Goal: Task Accomplishment & Management: Use online tool/utility

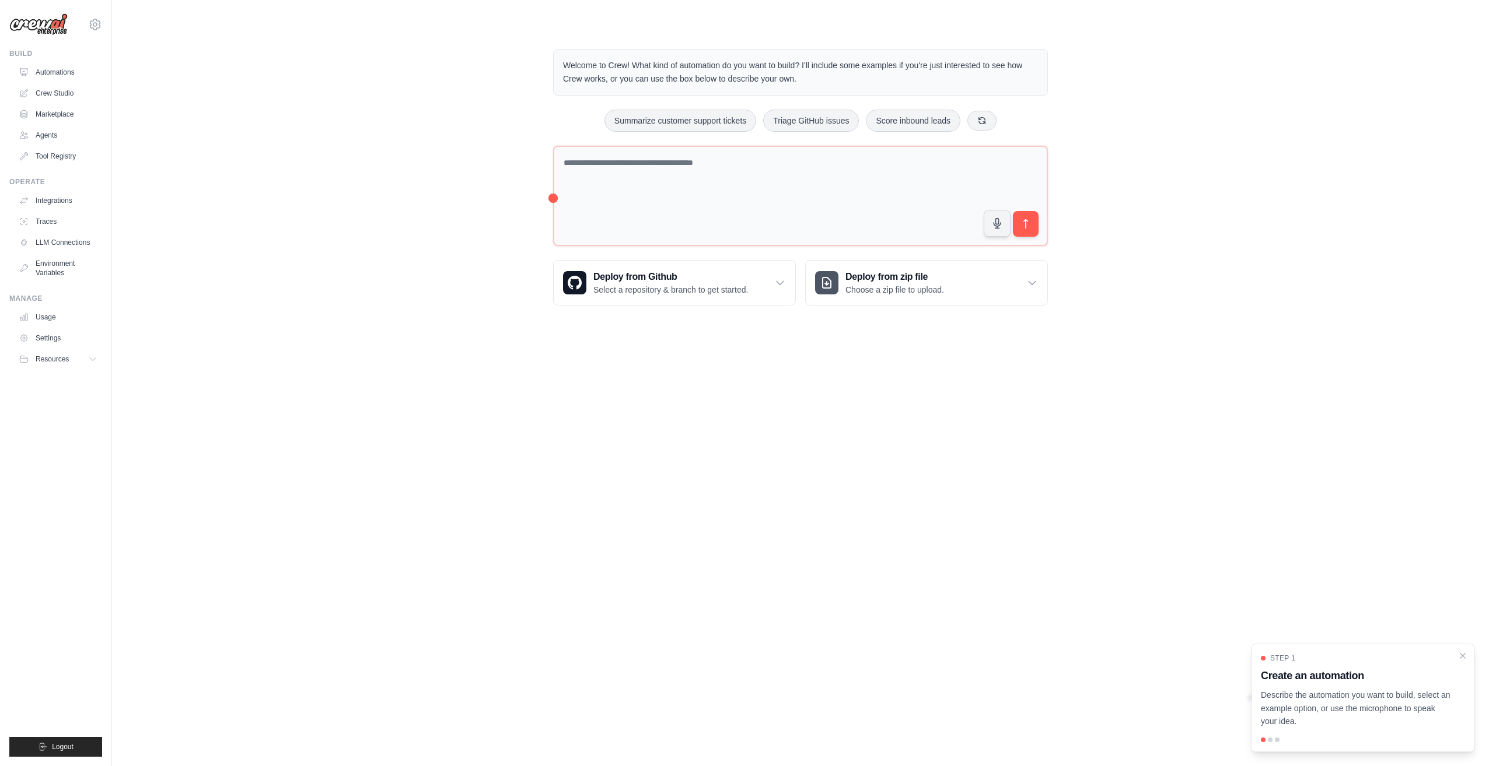
click at [762, 399] on body "251068386@qq.com Settings Build Automations Crew Studio" at bounding box center [744, 383] width 1489 height 766
click at [748, 212] on textarea at bounding box center [800, 196] width 495 height 101
click at [713, 181] on textarea at bounding box center [800, 196] width 495 height 100
click at [613, 62] on p "Welcome to Crew! What kind of automation do you want to build? I'll include som…" at bounding box center [800, 72] width 475 height 27
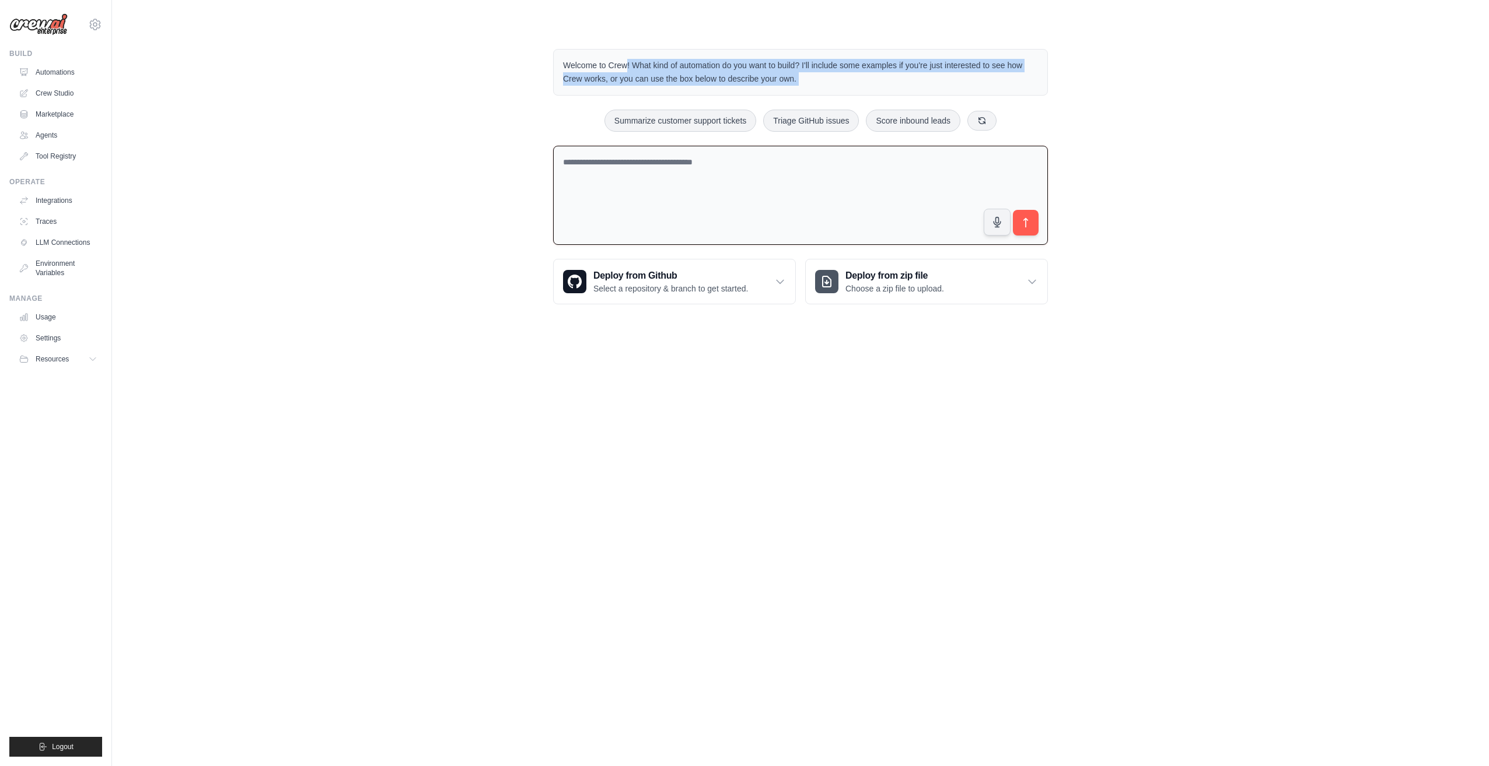
click at [613, 62] on p "Welcome to Crew! What kind of automation do you want to build? I'll include som…" at bounding box center [800, 72] width 475 height 27
drag, startPoint x: 613, startPoint y: 62, endPoint x: 555, endPoint y: 66, distance: 58.5
click at [582, 66] on p "Welcome to Crew! What kind of automation do you want to build? I'll include som…" at bounding box center [800, 72] width 475 height 27
click at [552, 66] on div "Welcome to Crew! What kind of automation do you want to build? I'll include som…" at bounding box center [800, 176] width 523 height 293
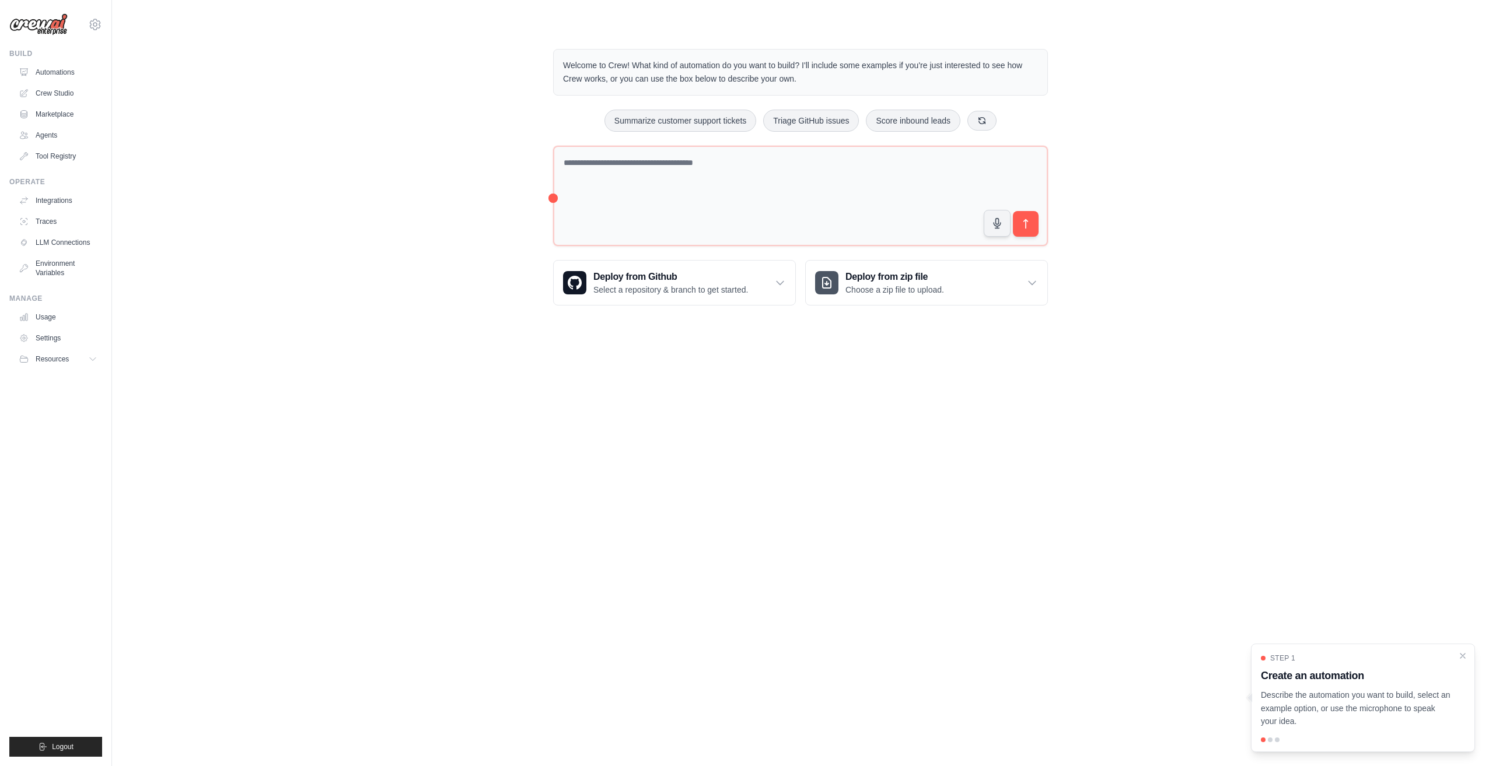
click at [905, 468] on body "251068386@qq.com Settings Build Automations Crew Studio" at bounding box center [744, 383] width 1489 height 766
click at [906, 182] on textarea at bounding box center [800, 196] width 495 height 101
click at [601, 68] on p "Welcome to Crew! What kind of automation do you want to build? I'll include som…" at bounding box center [800, 72] width 475 height 27
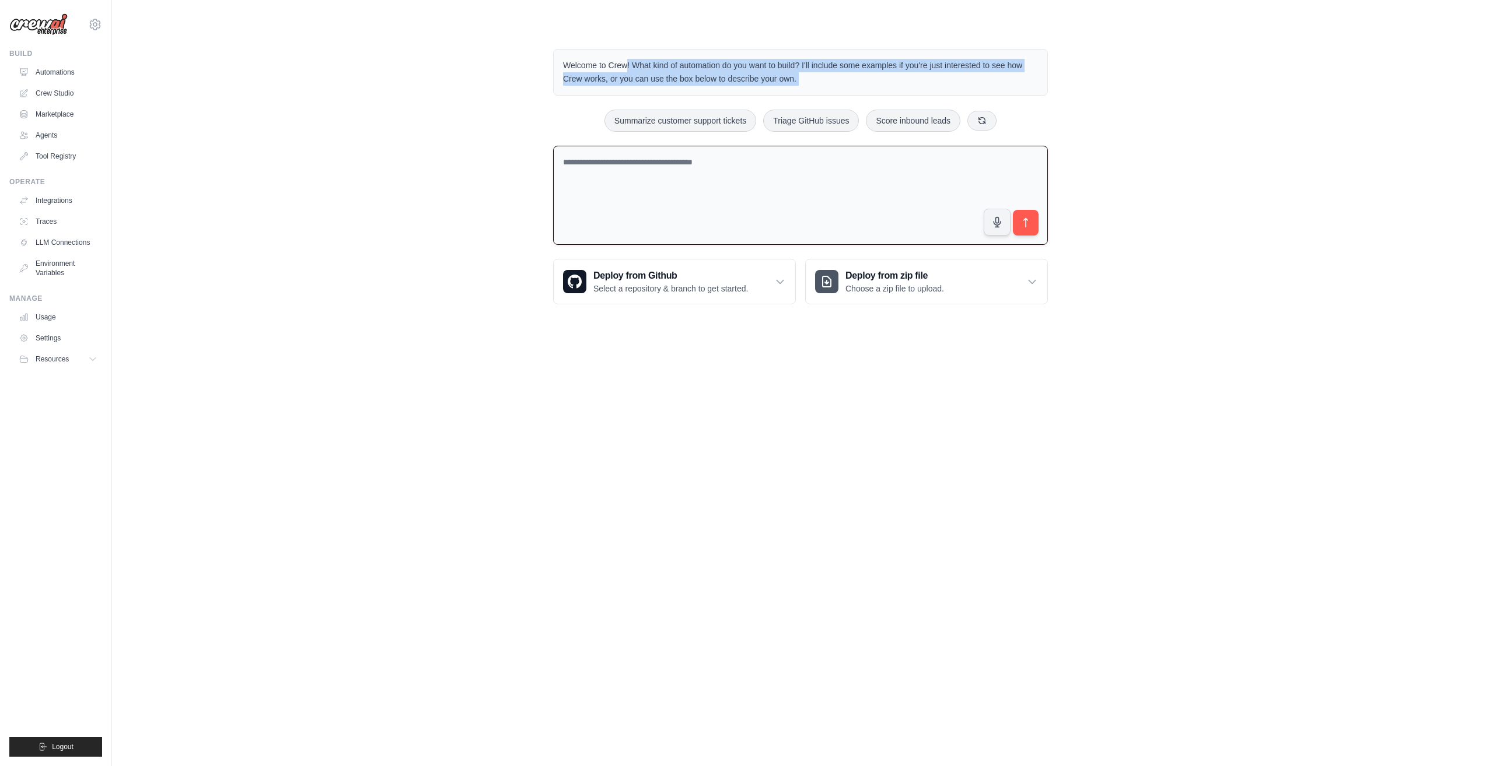
click at [601, 68] on p "Welcome to Crew! What kind of automation do you want to build? I'll include som…" at bounding box center [800, 72] width 475 height 27
drag, startPoint x: 601, startPoint y: 68, endPoint x: 589, endPoint y: 71, distance: 12.6
click at [589, 71] on p "Welcome to Crew! What kind of automation do you want to build? I'll include som…" at bounding box center [800, 72] width 475 height 27
click at [589, 73] on p "Welcome to Crew! What kind of automation do you want to build? I'll include som…" at bounding box center [800, 72] width 475 height 27
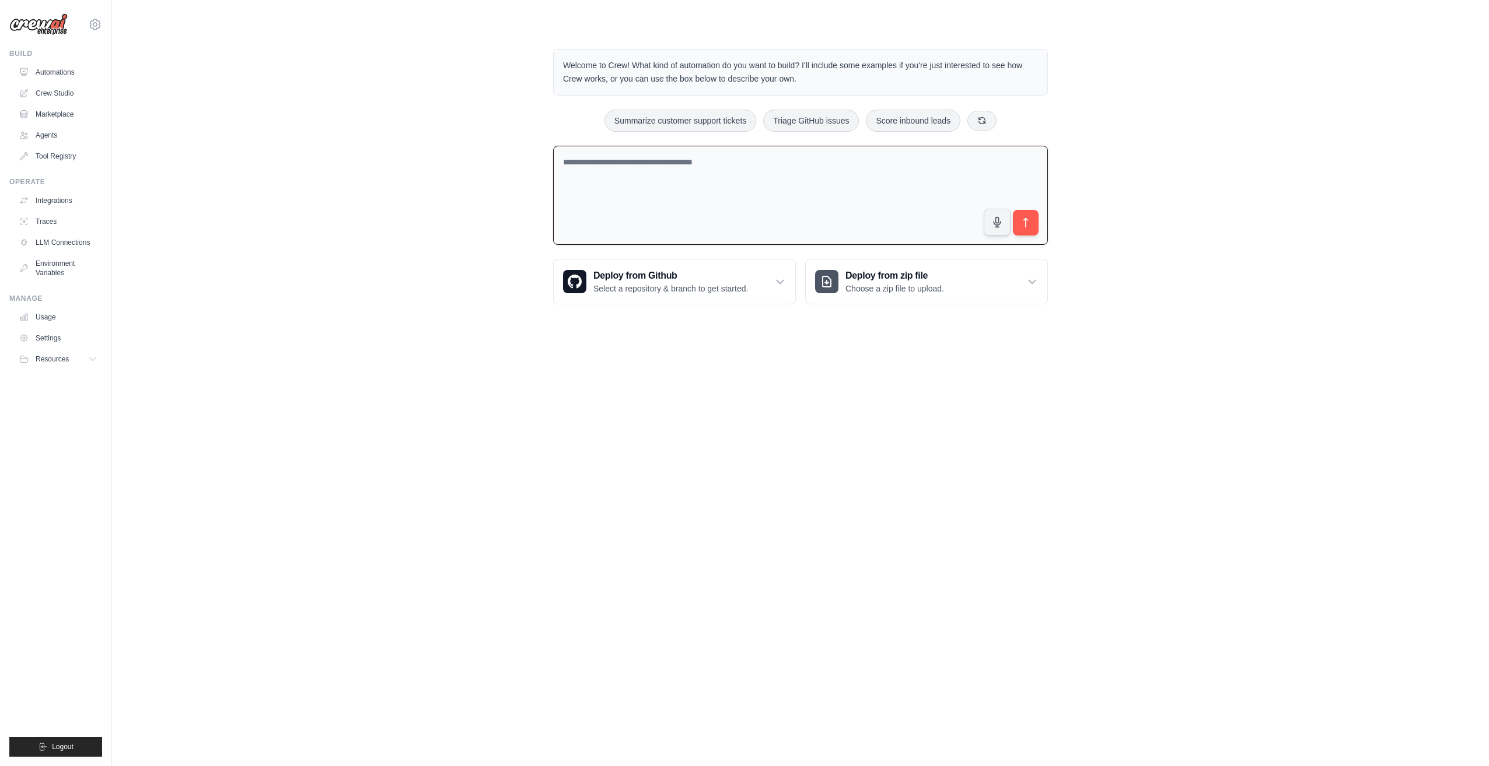
drag, startPoint x: 239, startPoint y: 224, endPoint x: 222, endPoint y: 194, distance: 34.2
click at [239, 223] on div "Welcome to Crew! What kind of automation do you want to build? I'll include som…" at bounding box center [800, 176] width 1339 height 293
click at [246, 155] on div "Welcome to Crew! What kind of automation do you want to build? I'll include som…" at bounding box center [800, 176] width 1339 height 293
click at [54, 71] on link "Automations" at bounding box center [59, 72] width 88 height 19
click at [297, 146] on div "Welcome to Crew! What kind of automation do you want to build? I'll include som…" at bounding box center [800, 176] width 1339 height 293
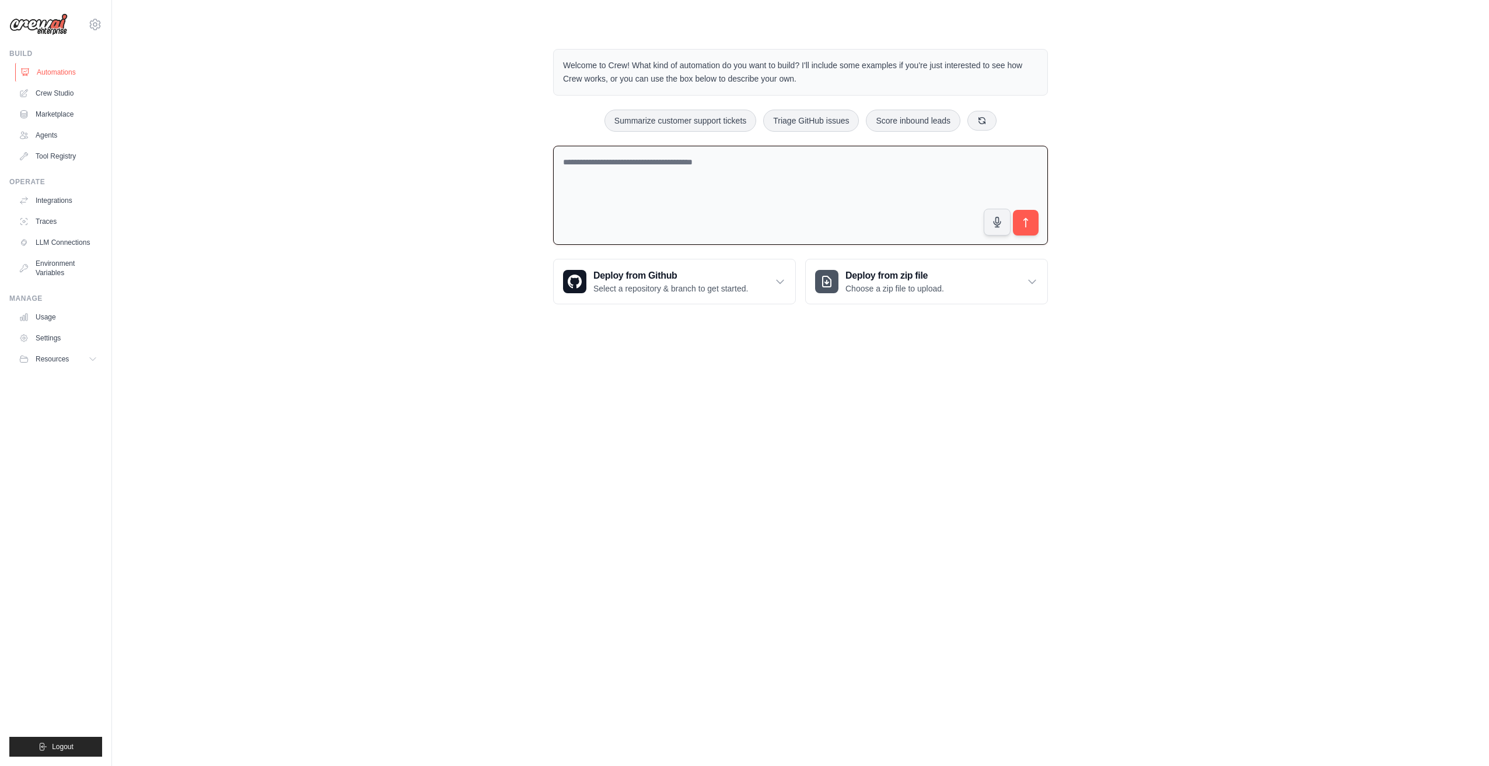
click at [72, 70] on link "Automations" at bounding box center [59, 72] width 88 height 19
click at [615, 198] on textarea at bounding box center [800, 196] width 495 height 100
click at [1005, 212] on button "button" at bounding box center [997, 222] width 28 height 28
click at [1026, 224] on icon "submit" at bounding box center [1026, 223] width 12 height 12
click at [660, 197] on textarea at bounding box center [800, 196] width 495 height 100
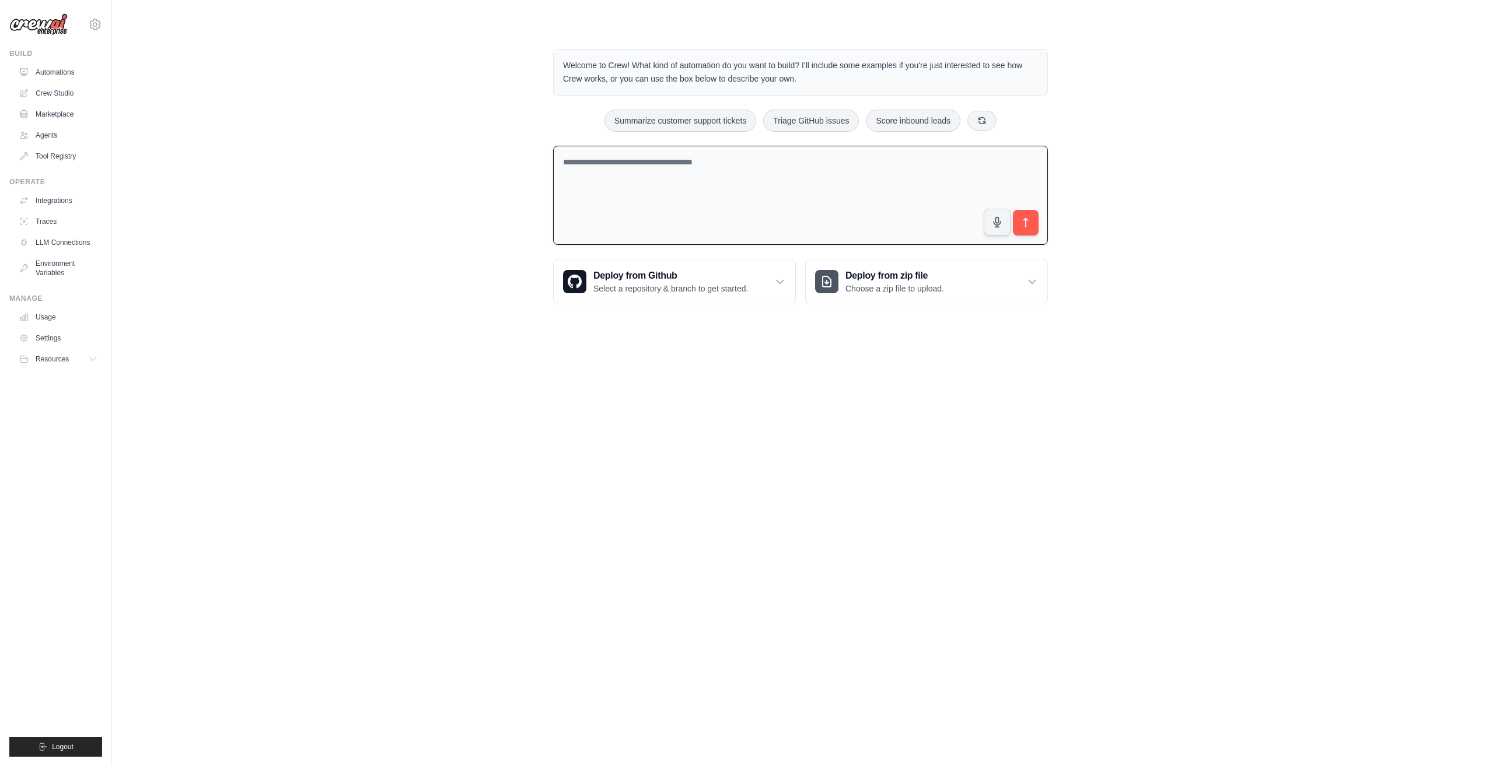
click at [670, 190] on textarea at bounding box center [800, 196] width 495 height 100
drag, startPoint x: 382, startPoint y: 523, endPoint x: 379, endPoint y: 492, distance: 30.5
click at [380, 521] on body "251068386@qq.com Settings Build Automations Crew Studio" at bounding box center [744, 383] width 1489 height 766
drag, startPoint x: 1466, startPoint y: 272, endPoint x: 1385, endPoint y: 146, distance: 149.8
click at [1466, 272] on div "Welcome to Crew! What kind of automation do you want to build? I'll include som…" at bounding box center [800, 176] width 1339 height 293
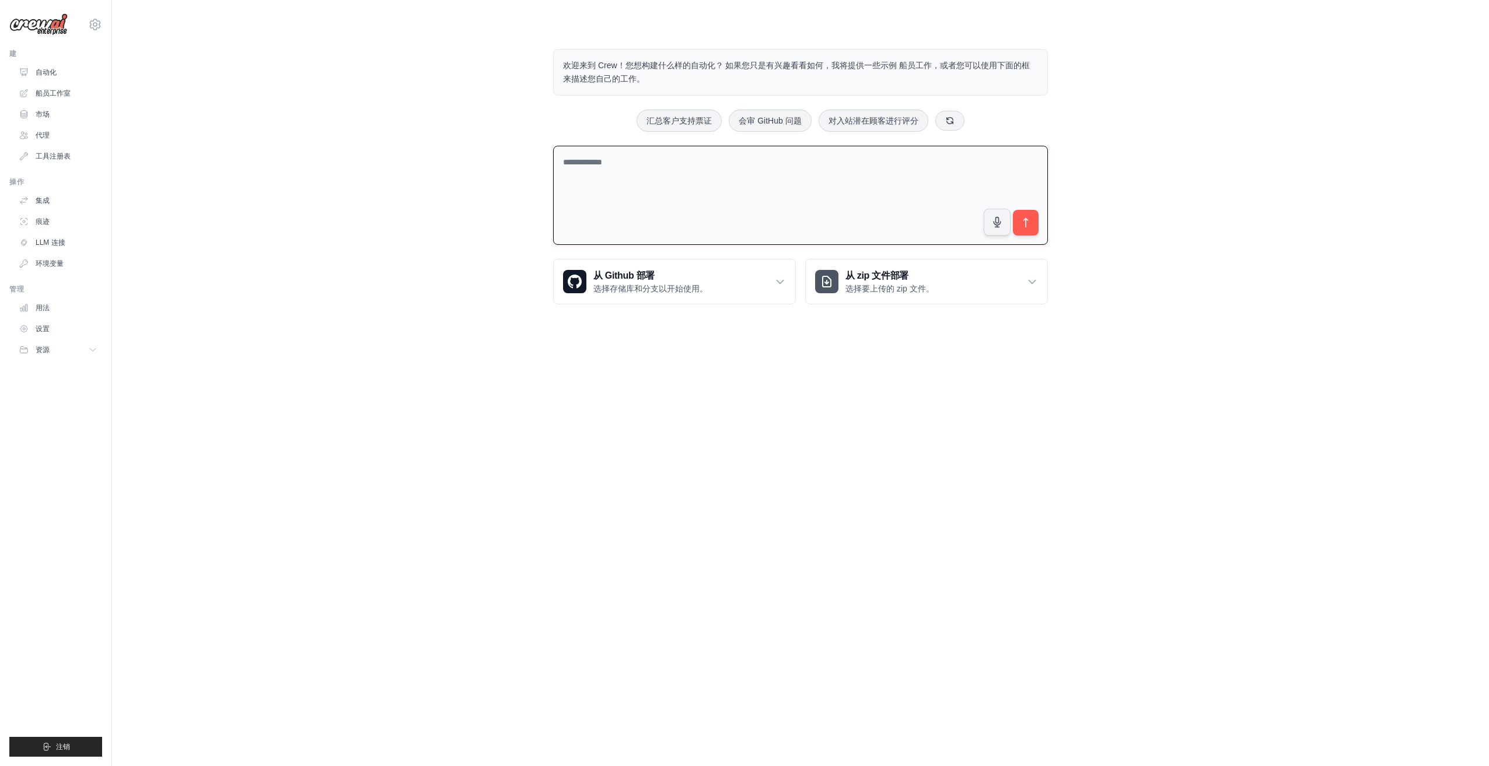
click at [657, 64] on p "欢迎来到 Crew！您想构建什么样的自动化？ 如果您只是有兴趣看看如何，我将提供一些示例 船员工作，或者您可以使用下面的框来描述您自己的工作。" at bounding box center [800, 72] width 475 height 27
drag, startPoint x: 657, startPoint y: 64, endPoint x: 537, endPoint y: 59, distance: 120.8
click at [537, 59] on div "欢迎来到 Crew！您想构建什么样的自动化？ 如果您只是有兴趣看看如何，我将提供一些示例 船员工作，或者您可以使用下面的框来描述您自己的工作。 汇总客户支持票…" at bounding box center [800, 176] width 1339 height 293
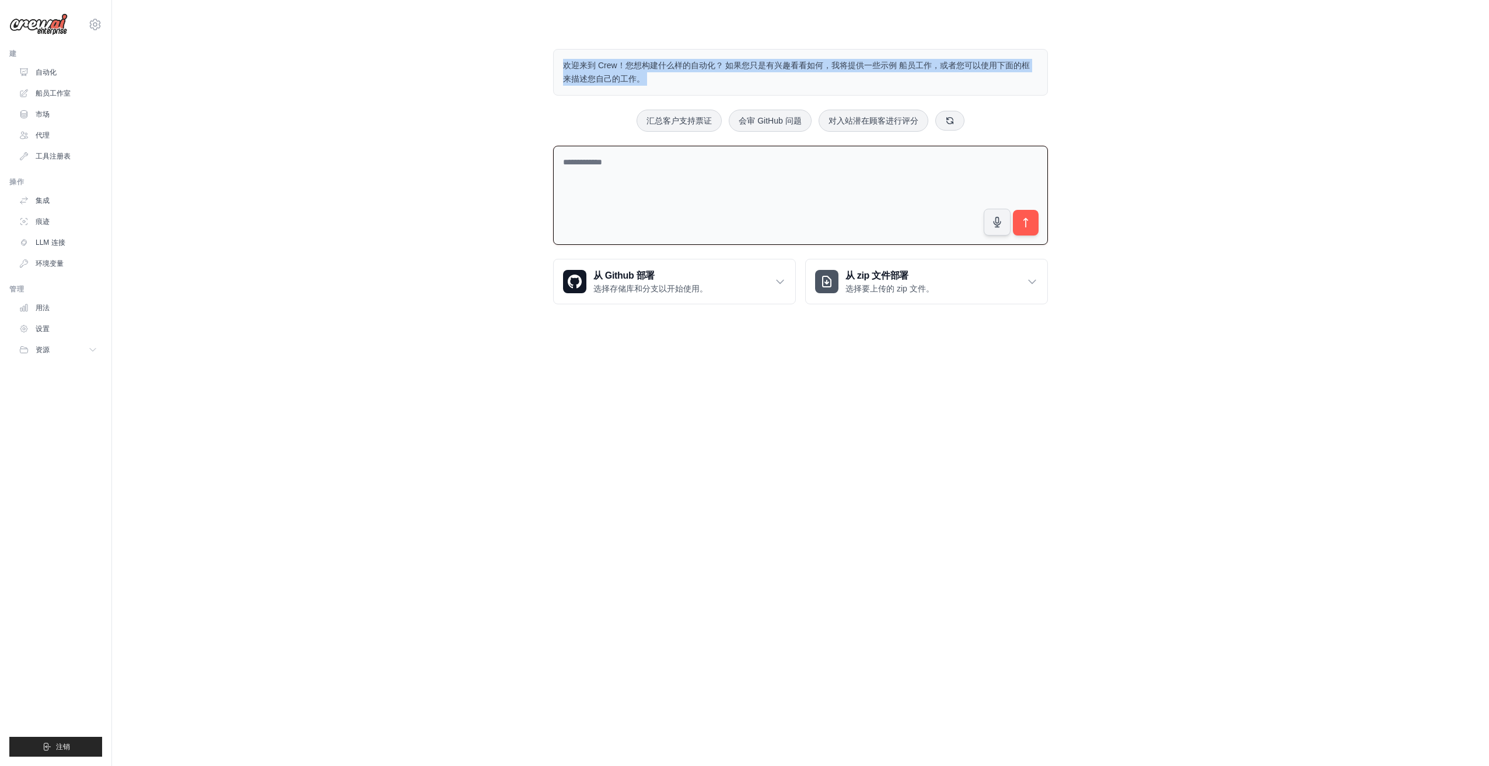
click at [489, 82] on div "欢迎来到 Crew！您想构建什么样的自动化？ 如果您只是有兴趣看看如何，我将提供一些示例 船员工作，或者您可以使用下面的框来描述您自己的工作。 汇总客户支持票…" at bounding box center [800, 176] width 1339 height 293
click at [530, 133] on div "欢迎来到 Crew！您想构建什么样的自动化？ 如果您只是有兴趣看看如何，我将提供一些示例 船员工作，或者您可以使用下面的框来描述您自己的工作。 汇总客户支持票…" at bounding box center [800, 176] width 1339 height 293
click at [664, 159] on textarea at bounding box center [800, 196] width 495 height 100
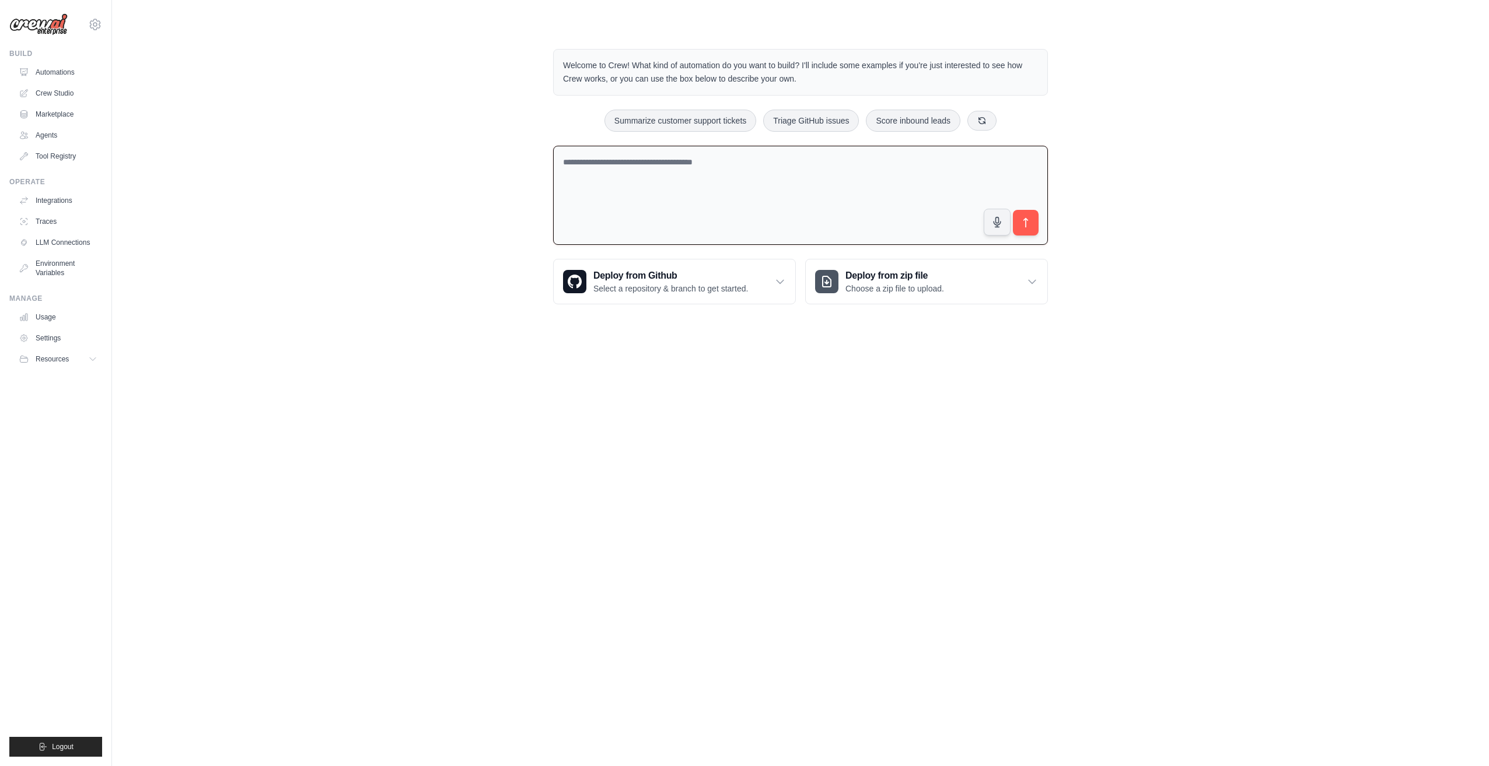
click at [368, 190] on div "Welcome to Crew! What kind of automation do you want to build? I'll include som…" at bounding box center [800, 176] width 1339 height 293
click at [736, 453] on body "251068386@qq.com Settings Build Automations Crew Studio" at bounding box center [744, 383] width 1489 height 766
click at [52, 68] on font "Automations" at bounding box center [56, 72] width 39 height 9
click at [69, 94] on link "Crew Studio" at bounding box center [59, 93] width 88 height 19
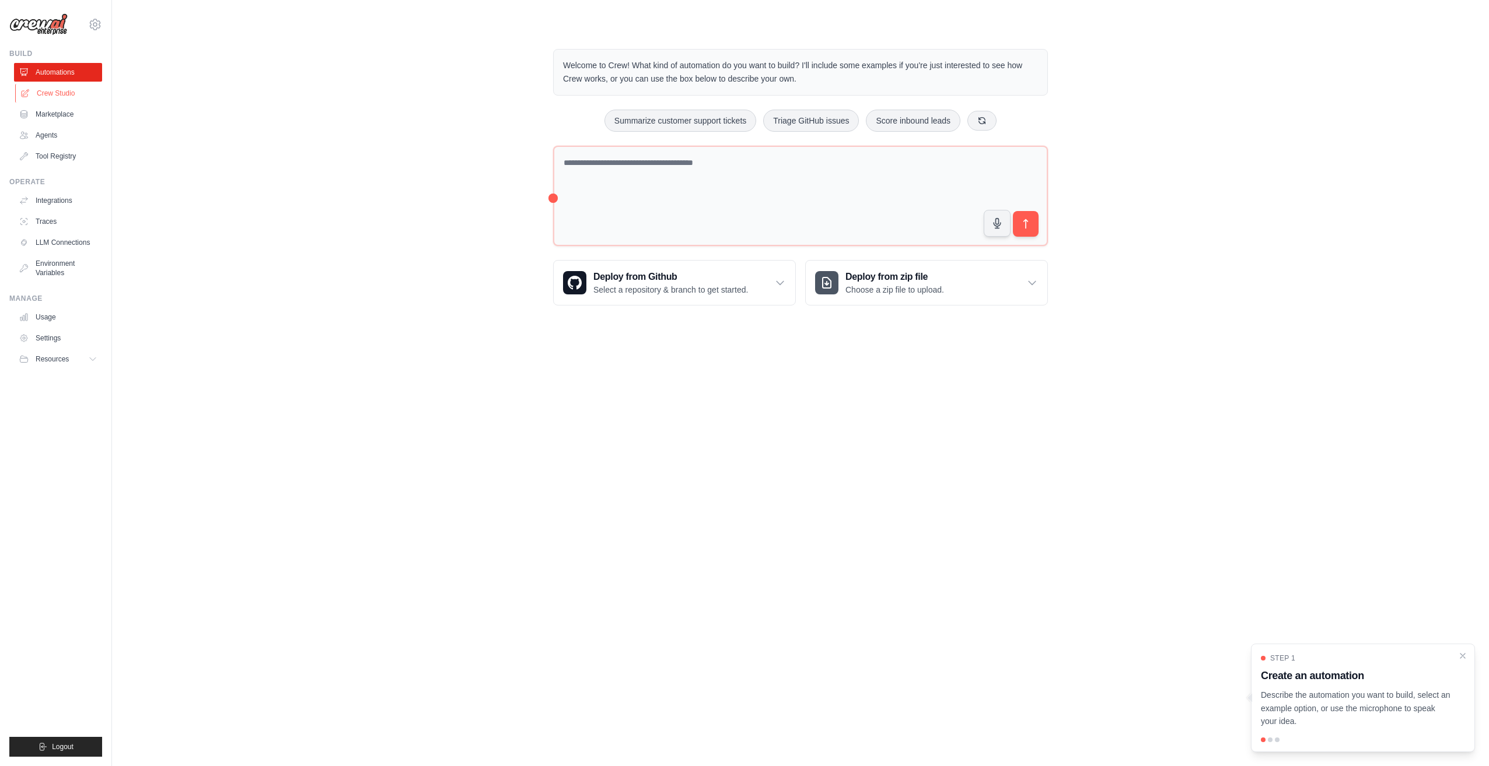
click at [71, 85] on link "Crew Studio" at bounding box center [59, 93] width 88 height 19
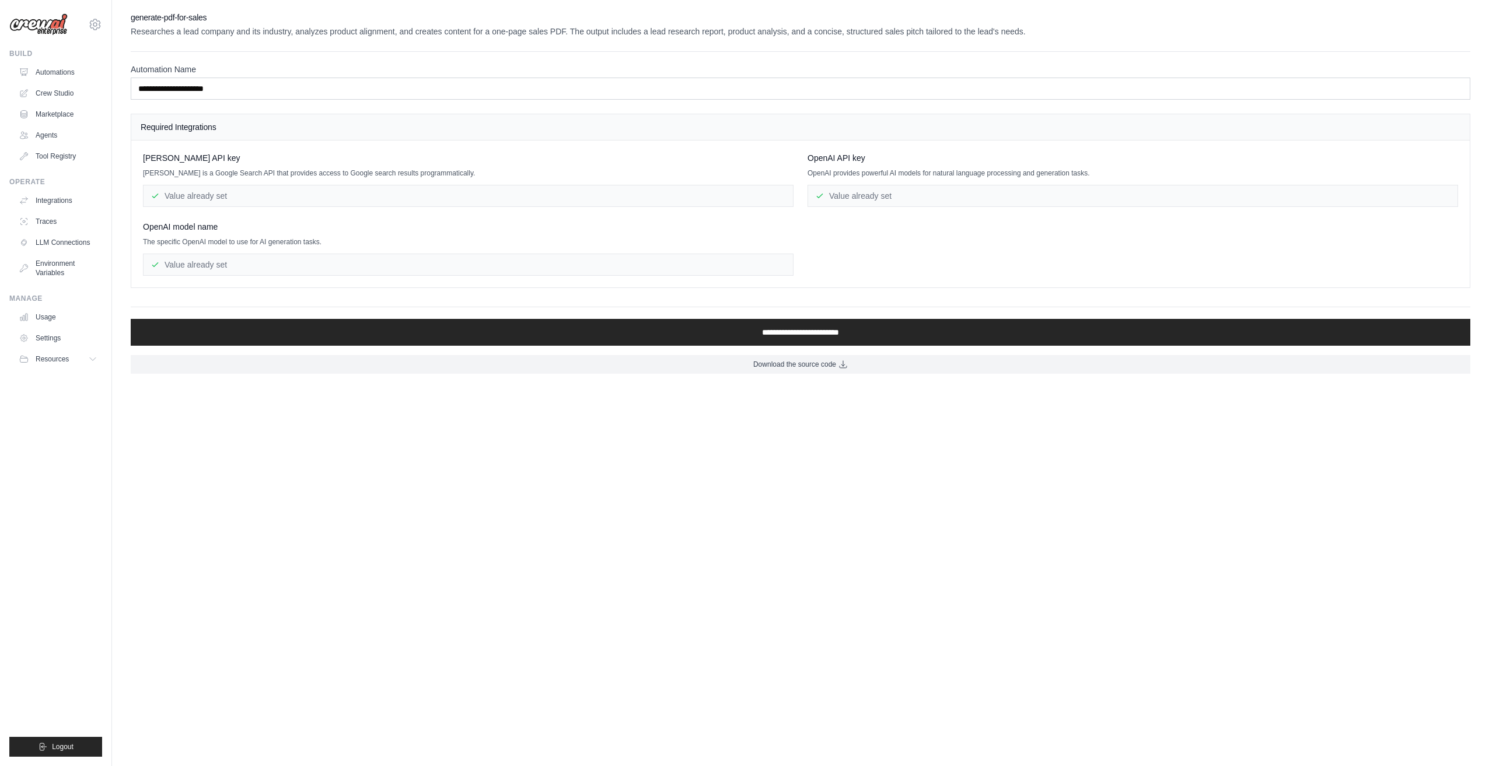
click at [540, 160] on div "[PERSON_NAME] API key" at bounding box center [468, 158] width 650 height 12
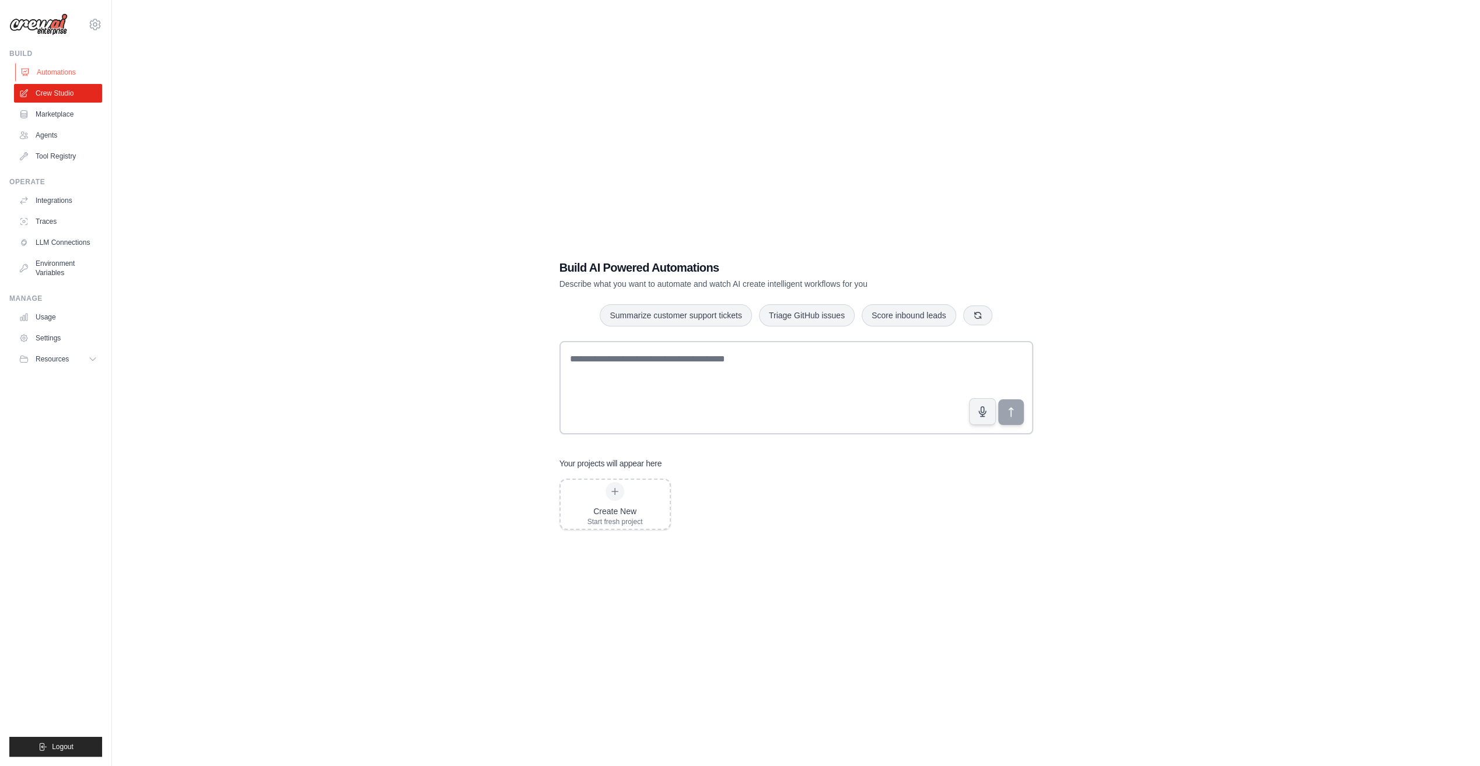
click at [69, 68] on link "Automations" at bounding box center [59, 72] width 88 height 19
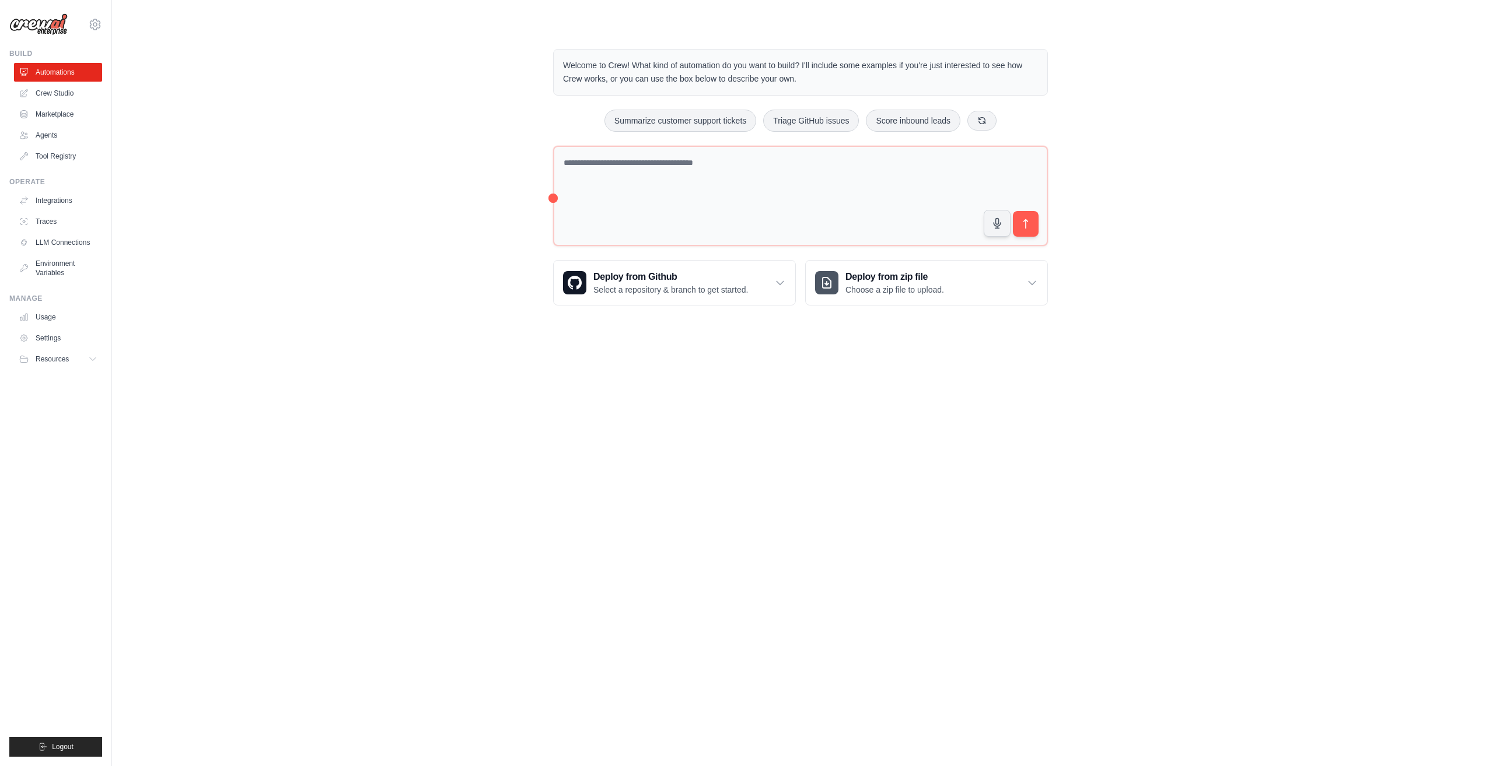
click at [582, 66] on p "Welcome to Crew! What kind of automation do you want to build? I'll include som…" at bounding box center [800, 72] width 475 height 27
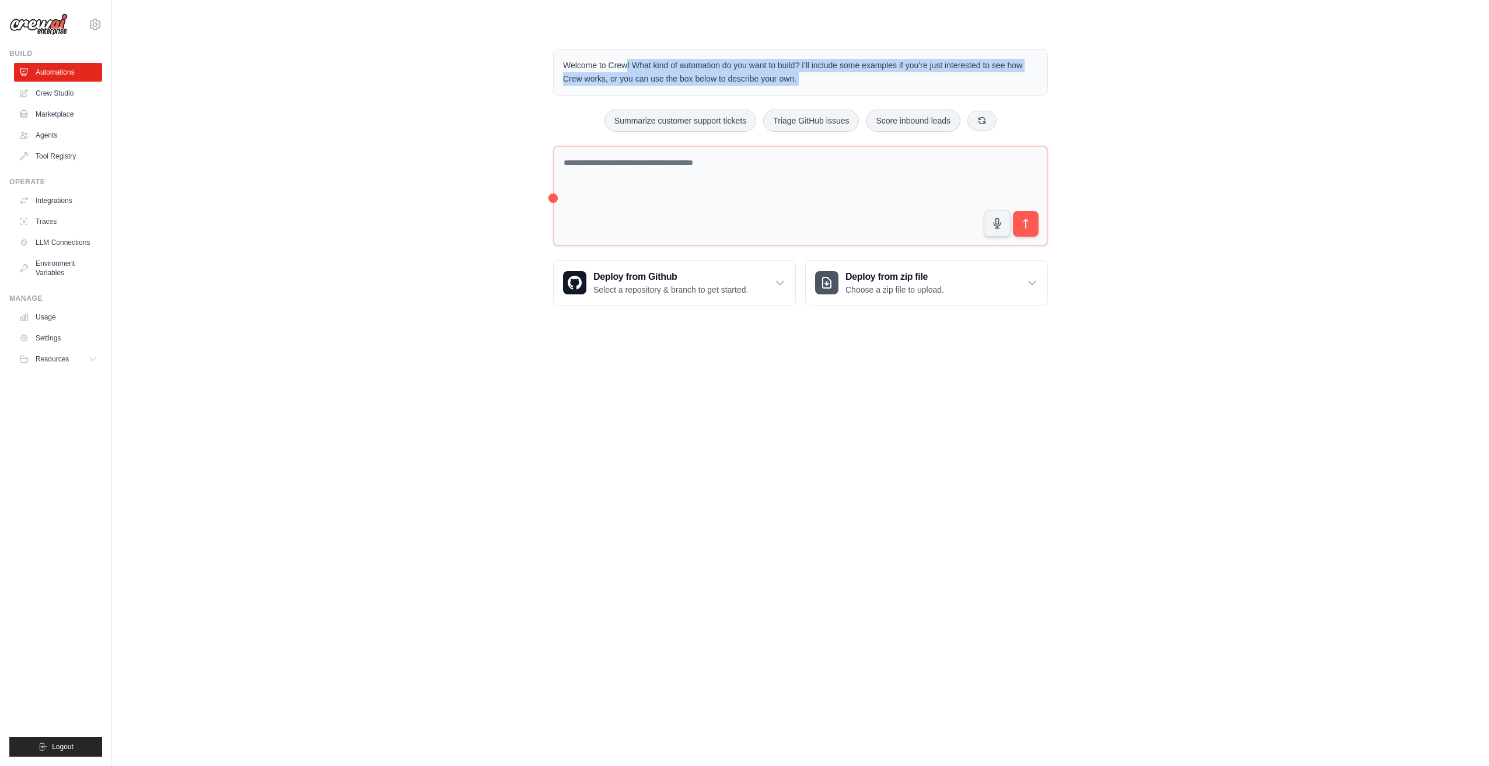
click at [582, 66] on p "Welcome to Crew! What kind of automation do you want to build? I'll include som…" at bounding box center [800, 72] width 475 height 27
drag, startPoint x: 582, startPoint y: 66, endPoint x: 556, endPoint y: 71, distance: 26.0
click at [559, 68] on div "Welcome to Crew! What kind of automation do you want to build? I'll include som…" at bounding box center [800, 72] width 495 height 47
click at [515, 72] on div "Welcome to Crew! What kind of automation do you want to build? I'll include som…" at bounding box center [800, 177] width 1339 height 294
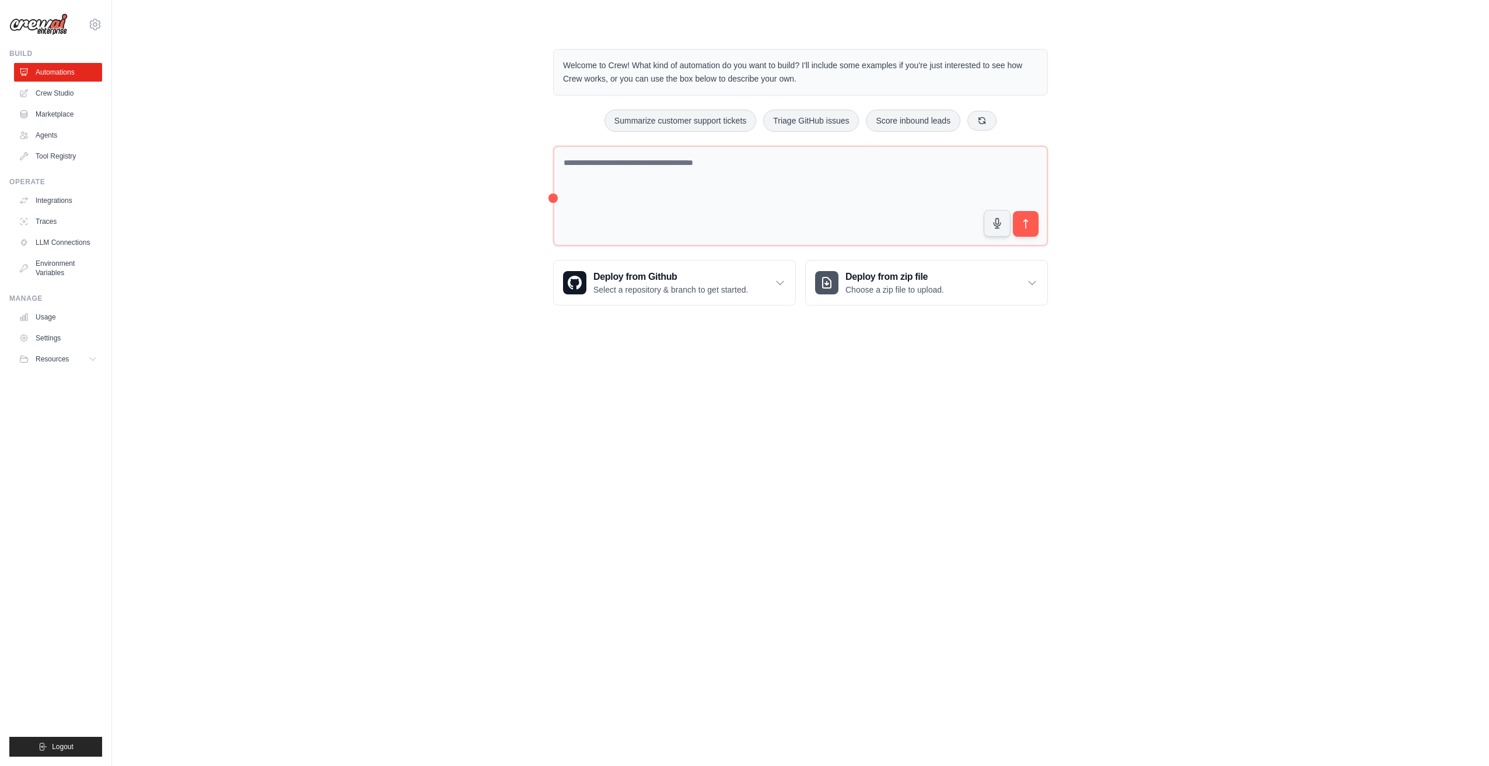
drag, startPoint x: 658, startPoint y: 66, endPoint x: 1039, endPoint y: 82, distance: 381.8
click at [1039, 82] on div "Welcome to Crew! What kind of automation do you want to build? I'll include som…" at bounding box center [800, 72] width 495 height 47
drag, startPoint x: 1039, startPoint y: 82, endPoint x: 1083, endPoint y: 159, distance: 88.8
click at [1082, 157] on div "Welcome to Crew! What kind of automation do you want to build? I'll include som…" at bounding box center [800, 177] width 1339 height 294
